Goal: Find contact information: Find contact information

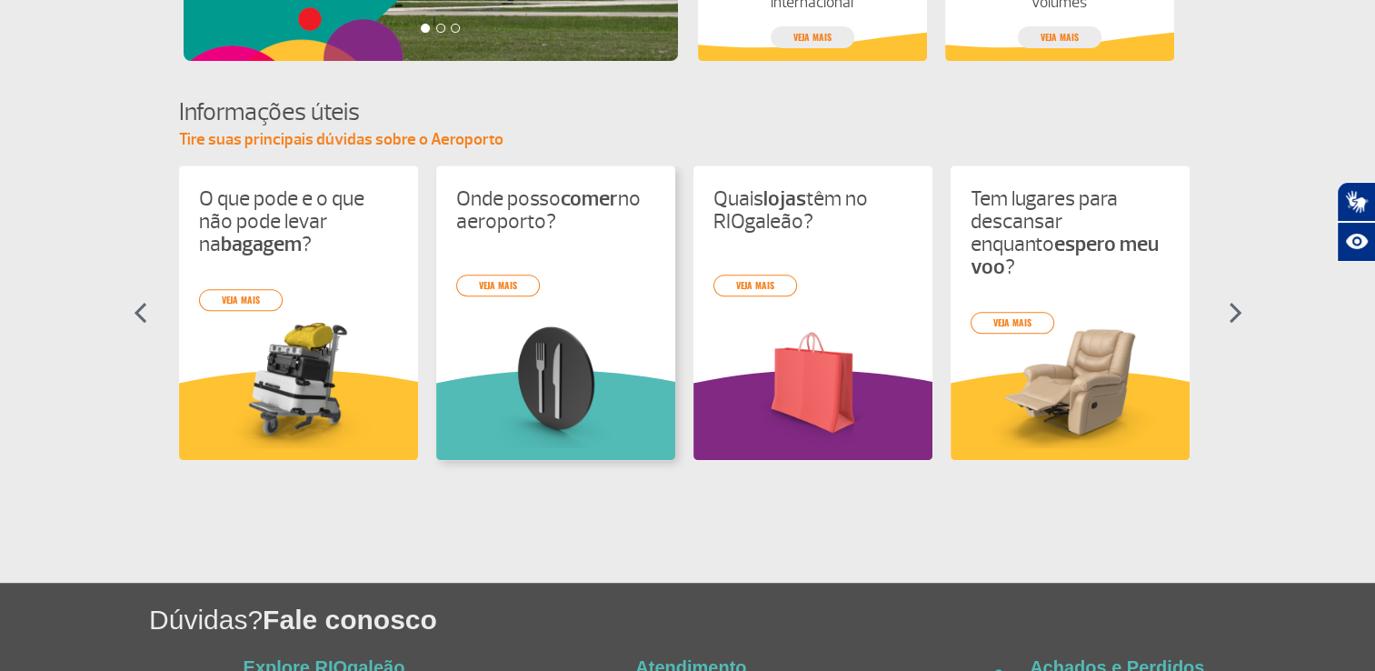
scroll to position [878, 0]
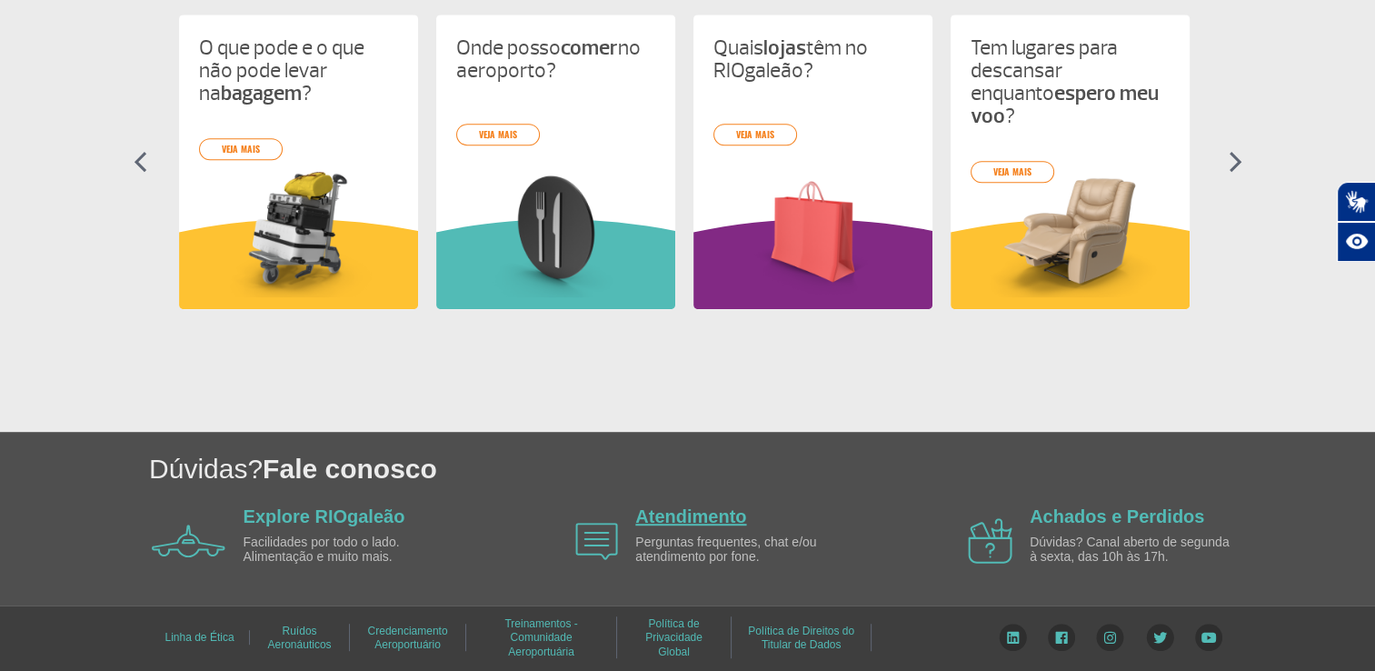
click at [682, 512] on link "Atendimento" at bounding box center [690, 516] width 111 height 20
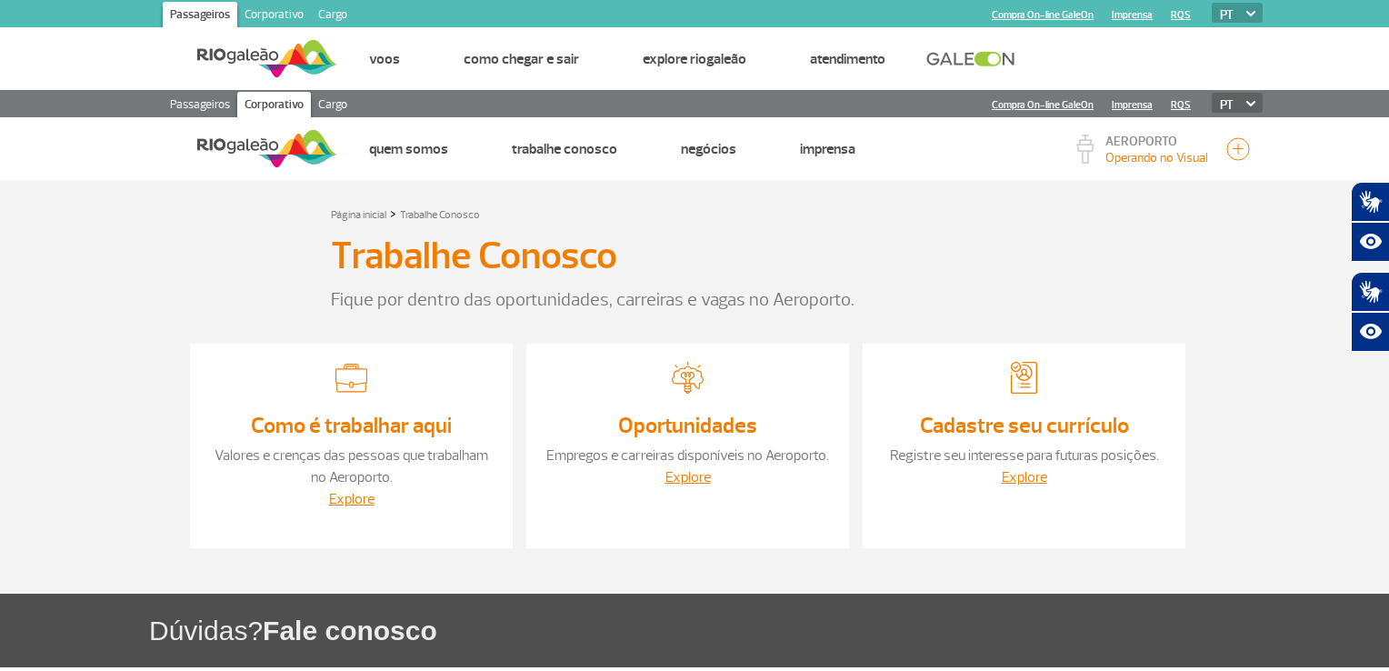
click at [1018, 384] on img at bounding box center [1024, 378] width 32 height 32
